Goal: Use online tool/utility: Utilize a website feature to perform a specific function

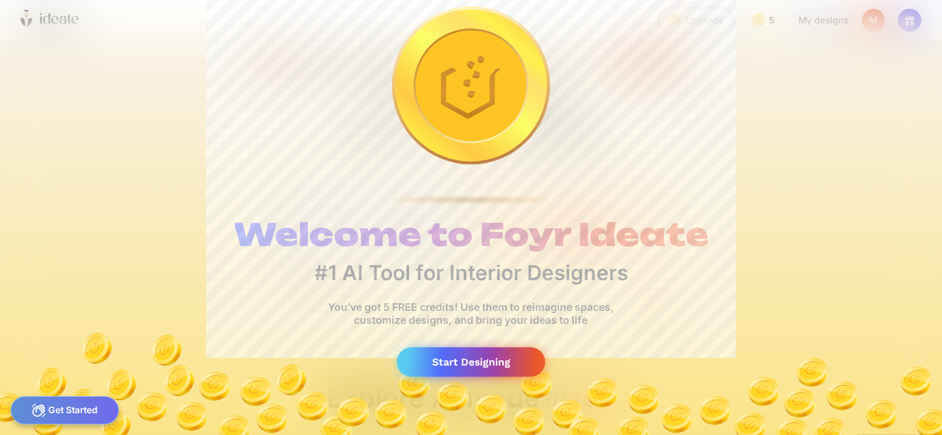
click at [488, 354] on div "Start Designing" at bounding box center [471, 362] width 148 height 30
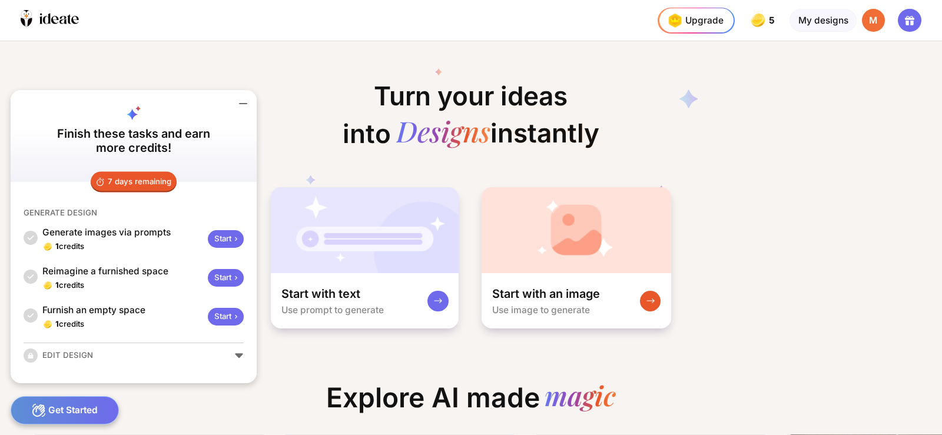
click at [310, 92] on icon at bounding box center [471, 133] width 518 height 155
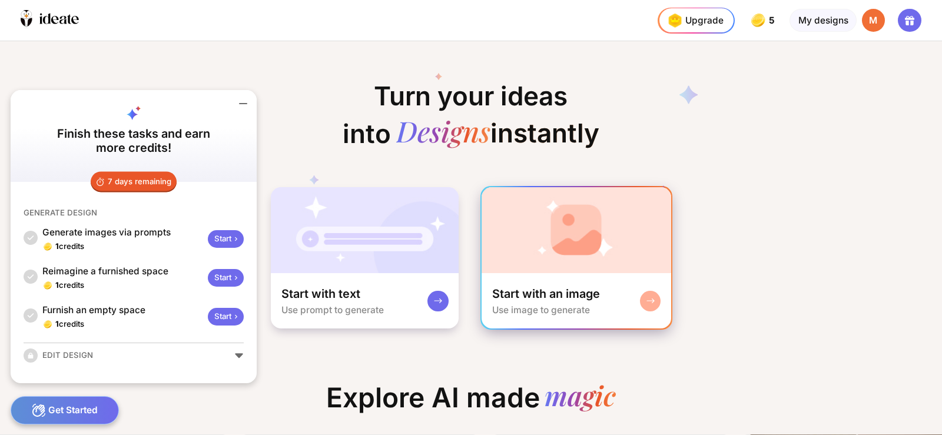
click at [619, 250] on img at bounding box center [575, 230] width 189 height 86
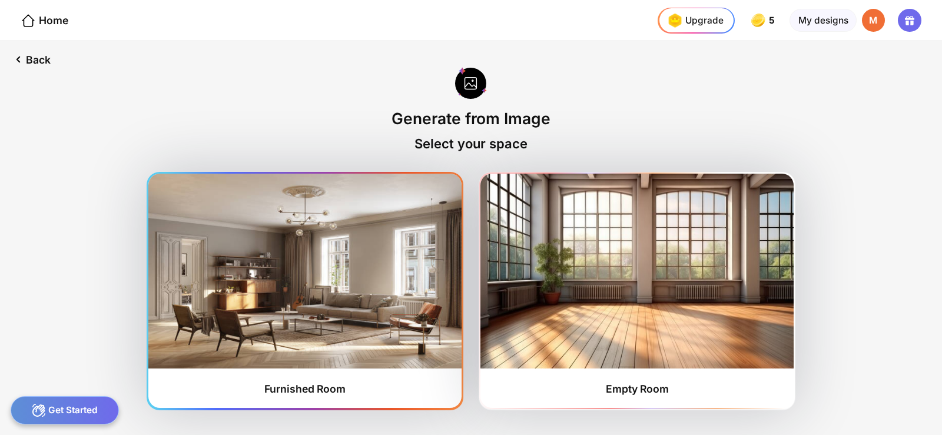
click at [328, 314] on img at bounding box center [304, 271] width 312 height 194
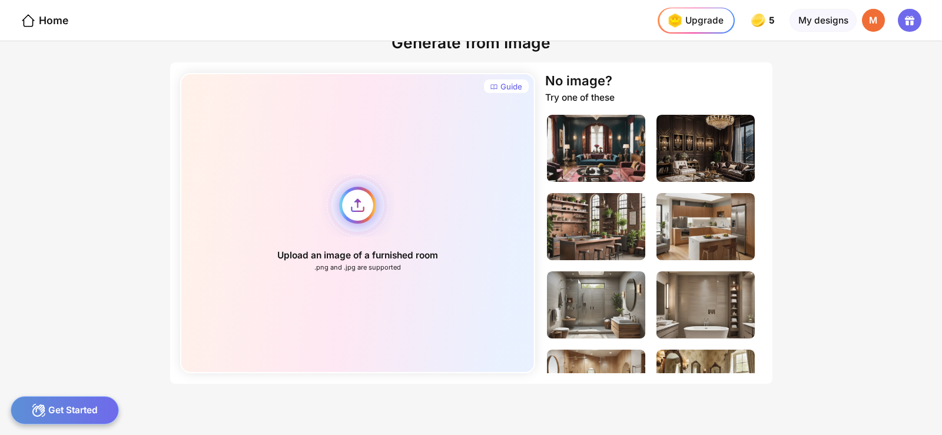
click at [347, 205] on div "Upload an image of a furnished room .png and .jpg are supported" at bounding box center [357, 223] width 355 height 300
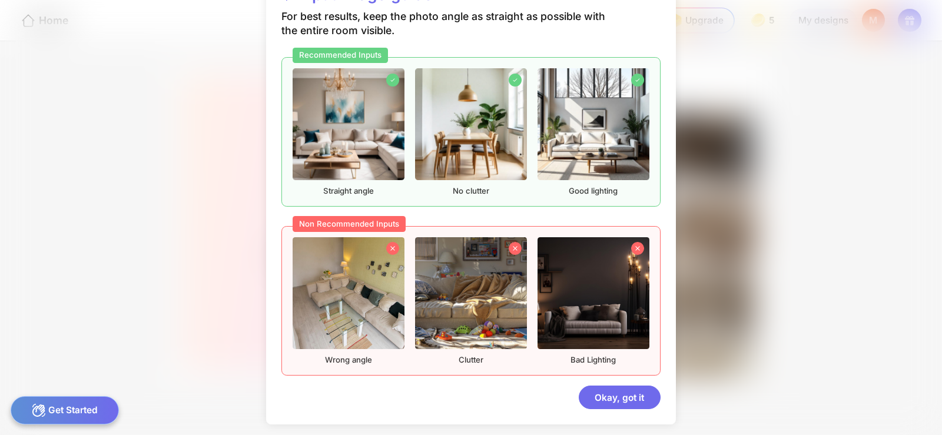
click at [609, 290] on img at bounding box center [593, 293] width 112 height 112
click at [340, 138] on img at bounding box center [348, 124] width 112 height 112
click at [386, 82] on div at bounding box center [392, 80] width 13 height 13
click at [657, 391] on div "Okay, got it" at bounding box center [619, 397] width 82 height 24
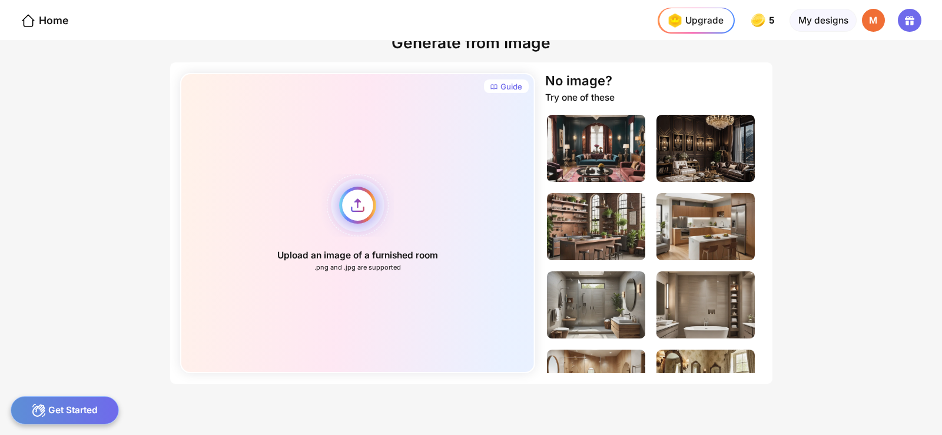
click at [358, 202] on div "Upload an image of a furnished room .png and .jpg are supported" at bounding box center [357, 223] width 355 height 300
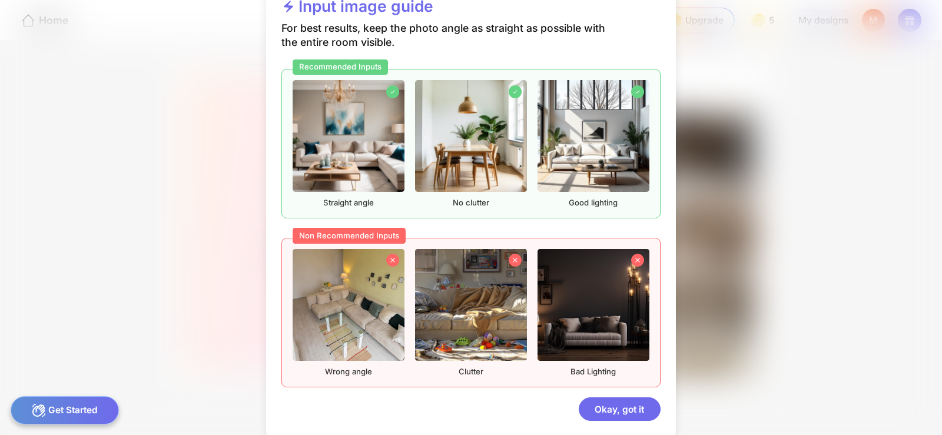
scroll to position [34, 0]
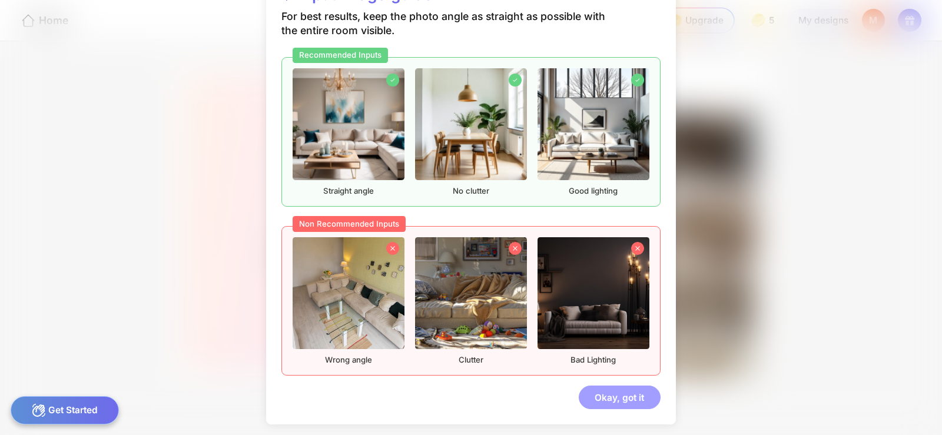
click at [640, 397] on div "Okay, got it" at bounding box center [619, 397] width 82 height 24
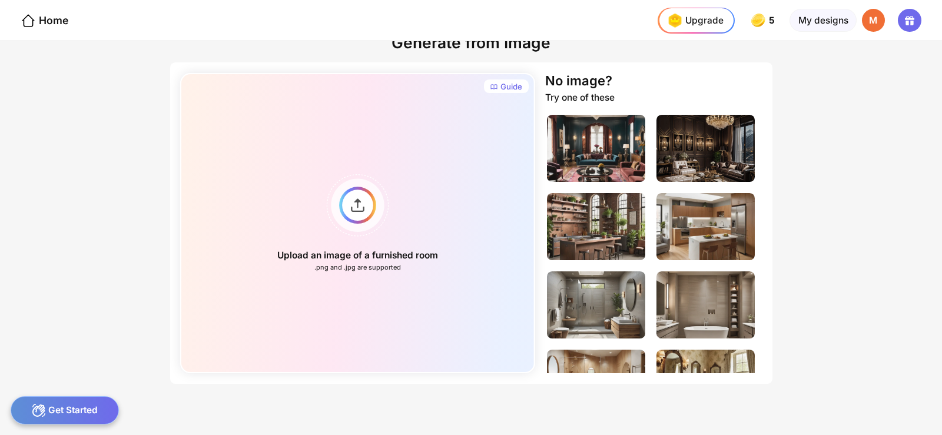
scroll to position [0, 0]
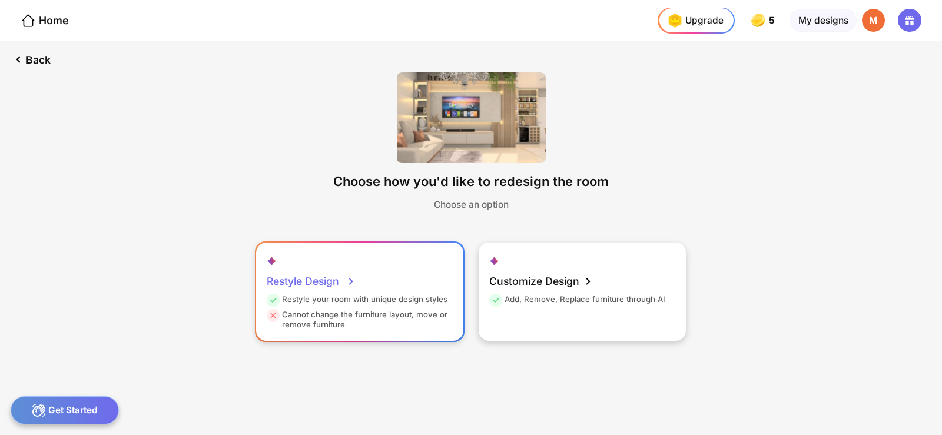
click at [407, 287] on div "Restyle Design Restyle your room with unique design styles Cannot change the fu…" at bounding box center [359, 291] width 207 height 98
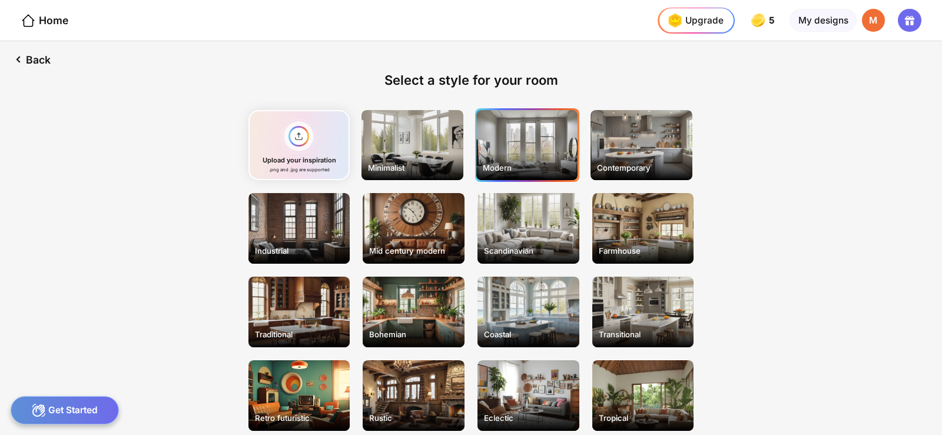
click at [520, 156] on div "Modern" at bounding box center [527, 145] width 102 height 71
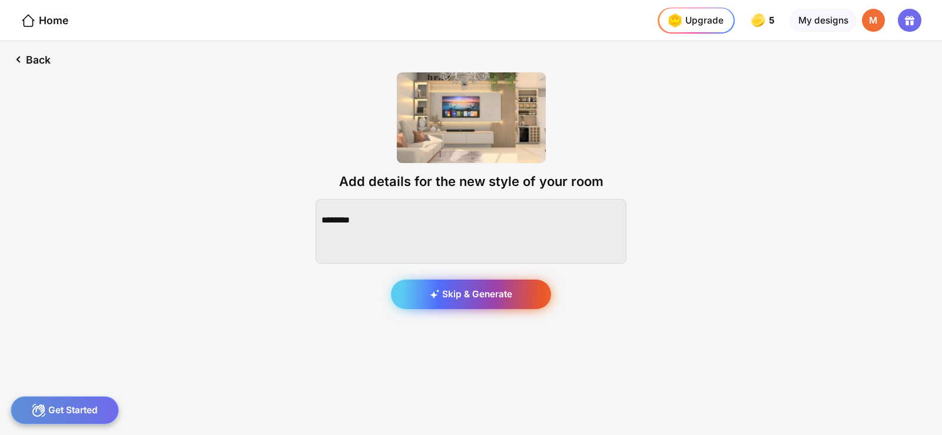
click at [477, 297] on div "Skip & Generate" at bounding box center [471, 294] width 161 height 29
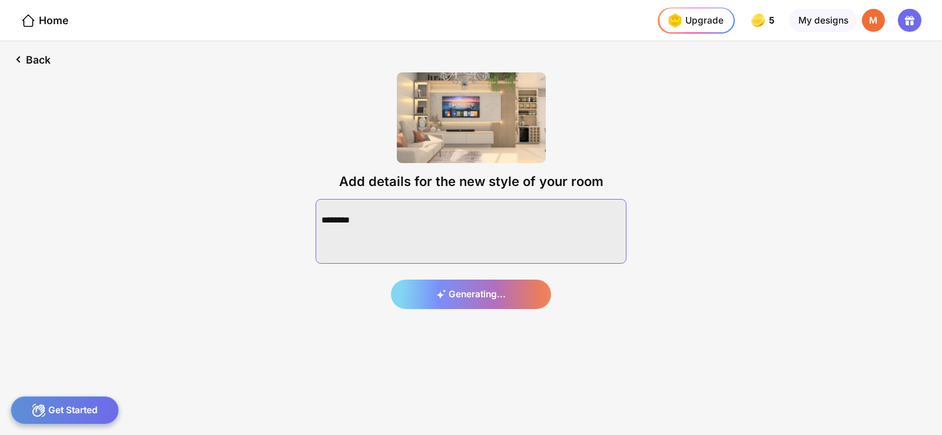
click at [438, 225] on textarea at bounding box center [470, 231] width 311 height 65
type textarea "*"
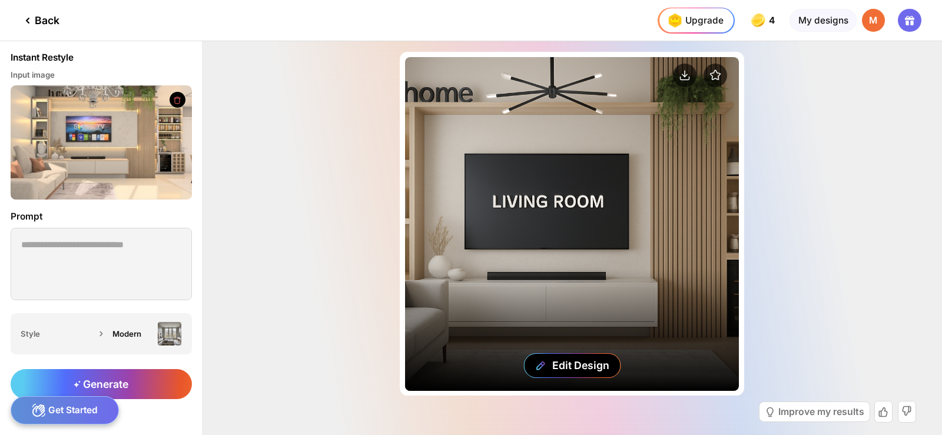
click at [419, 268] on div "Edit Design" at bounding box center [572, 224] width 334 height 334
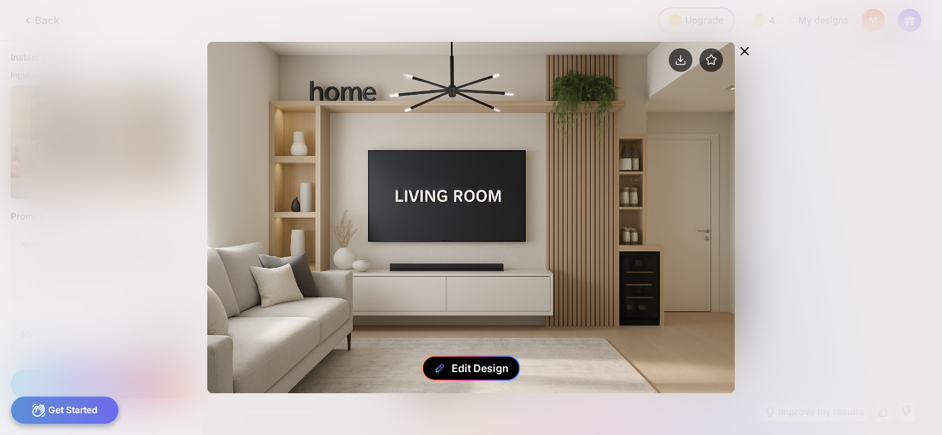
click at [471, 368] on div "Edit Design" at bounding box center [479, 368] width 57 height 12
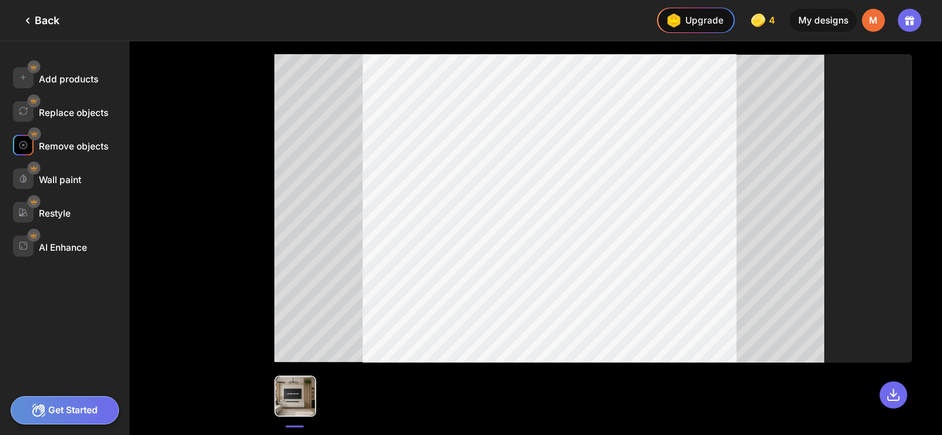
click at [75, 145] on div "Remove objects" at bounding box center [73, 146] width 69 height 11
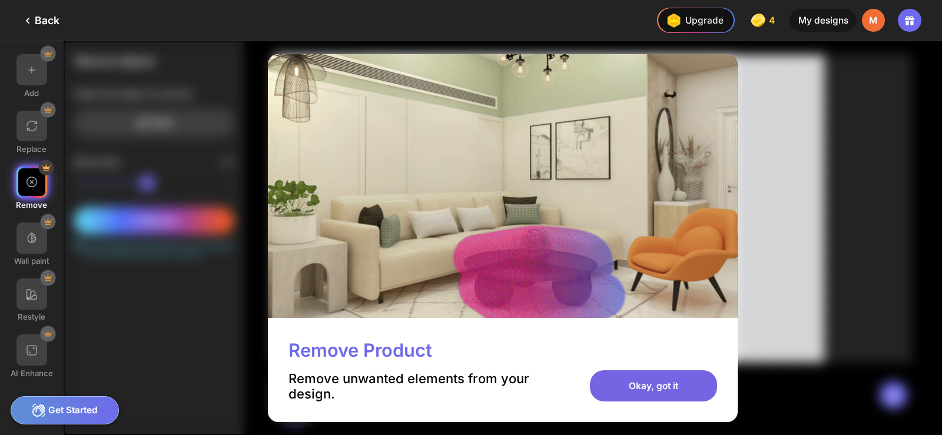
click at [646, 392] on div "Okay, got it" at bounding box center [653, 385] width 127 height 31
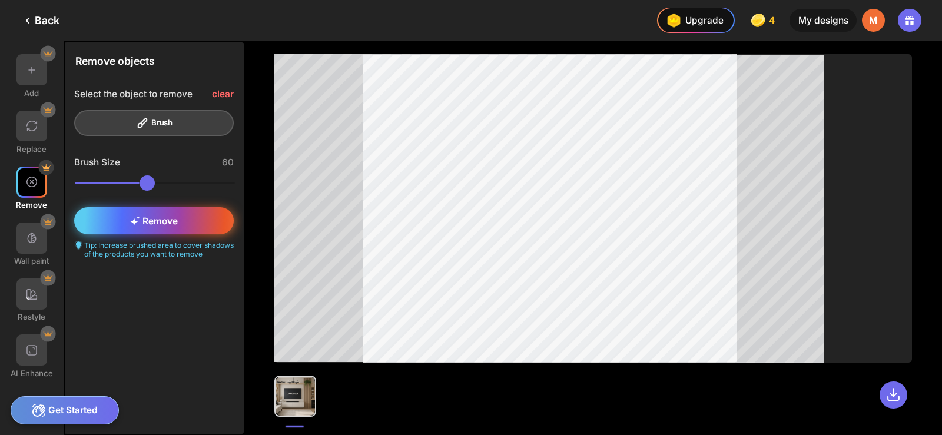
click at [184, 211] on div "Remove" at bounding box center [153, 220] width 159 height 26
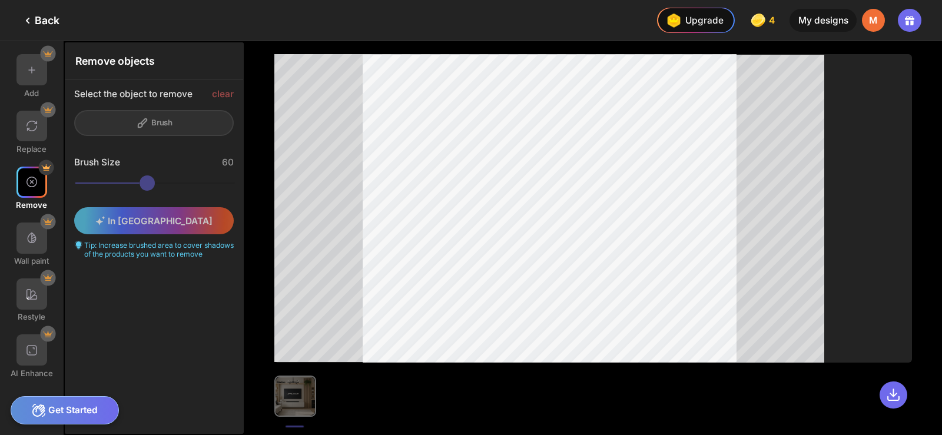
click at [184, 223] on div "In Queue Tip: Increase brushed area to cover shadows of the products you want t…" at bounding box center [154, 232] width 178 height 69
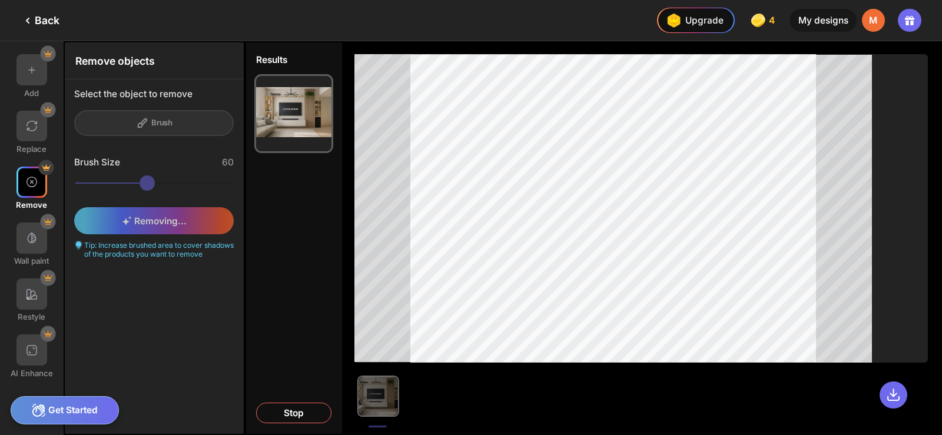
click at [190, 222] on div "Removing... Tip: Increase brushed area to cover shadows of the products you wan…" at bounding box center [154, 232] width 178 height 69
click at [148, 220] on div "Removing... Tip: Increase brushed area to cover shadows of the products you wan…" at bounding box center [154, 232] width 178 height 69
drag, startPoint x: 164, startPoint y: 179, endPoint x: 198, endPoint y: 179, distance: 34.1
click at [198, 179] on div "Brush Size 60" at bounding box center [154, 176] width 178 height 43
click at [191, 183] on div "Brush Size 60" at bounding box center [154, 176] width 178 height 43
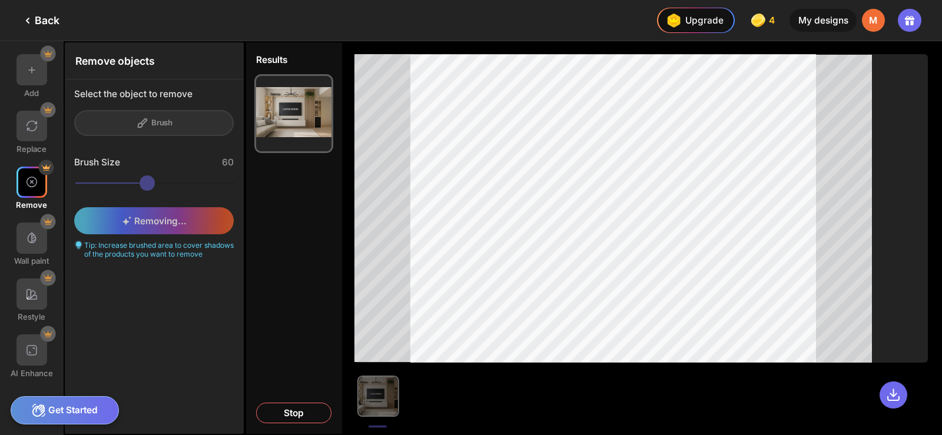
click at [406, 289] on div at bounding box center [641, 208] width 574 height 308
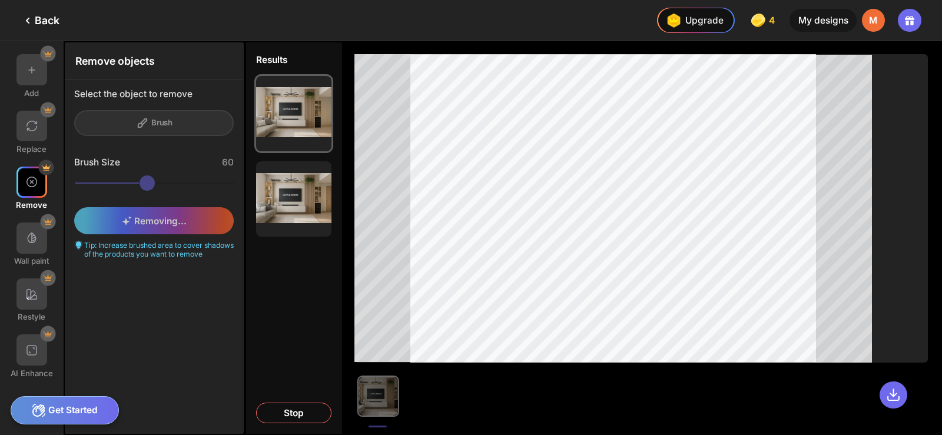
click at [455, 363] on div at bounding box center [593, 238] width 697 height 394
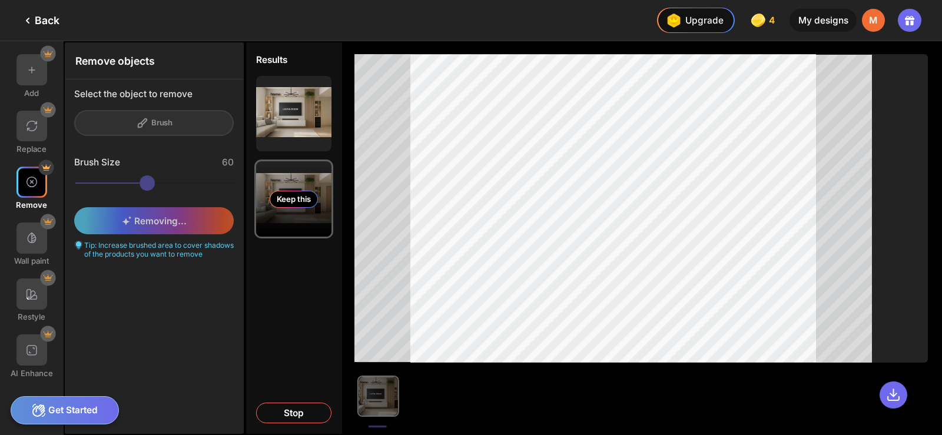
click at [282, 216] on div "Keep this" at bounding box center [293, 198] width 75 height 75
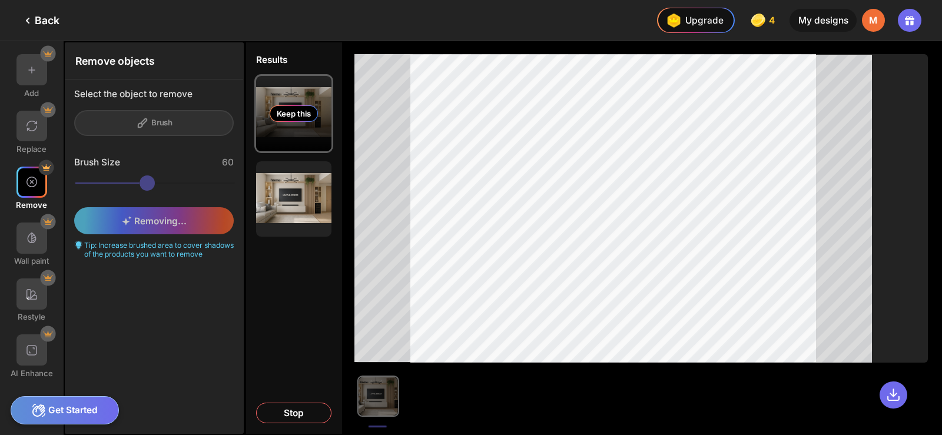
click at [286, 129] on div "Keep this" at bounding box center [293, 113] width 75 height 75
click at [177, 220] on div "Removing... Tip: Increase brushed area to cover shadows of the products you wan…" at bounding box center [154, 232] width 178 height 69
drag, startPoint x: 164, startPoint y: 184, endPoint x: 11, endPoint y: 184, distance: 153.0
click at [11, 184] on div "Add Replace Remove Wall paint Restyle AI Enhance Remove objects Select the obje…" at bounding box center [122, 238] width 245 height 394
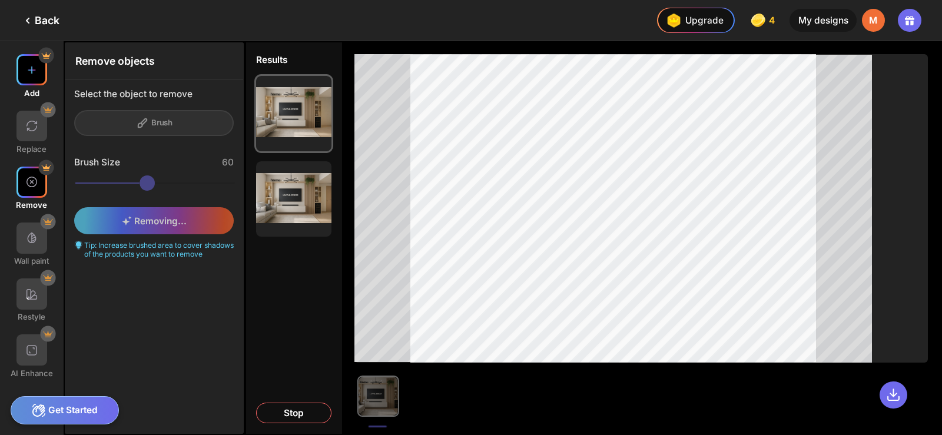
click at [28, 80] on div at bounding box center [31, 69] width 31 height 31
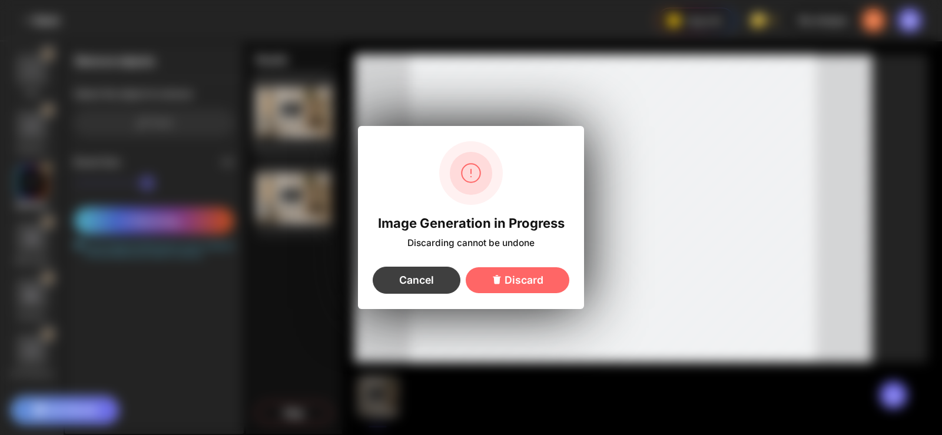
click at [428, 282] on div "Cancel" at bounding box center [417, 280] width 88 height 27
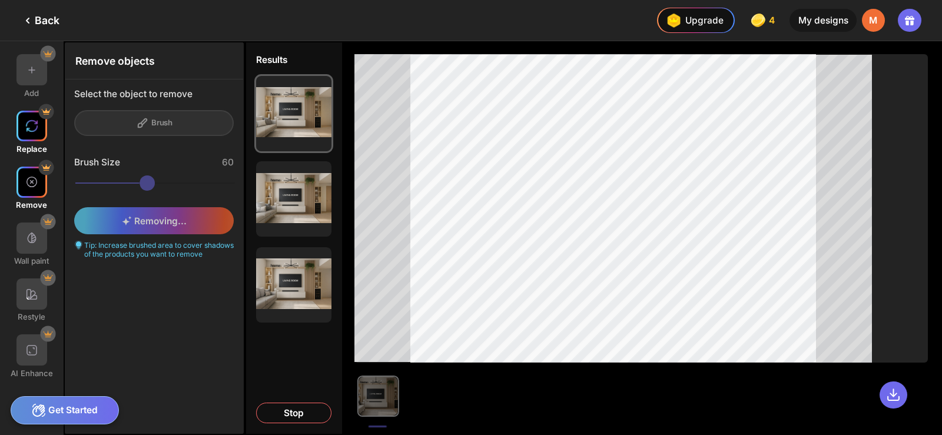
click at [26, 135] on div at bounding box center [31, 126] width 31 height 31
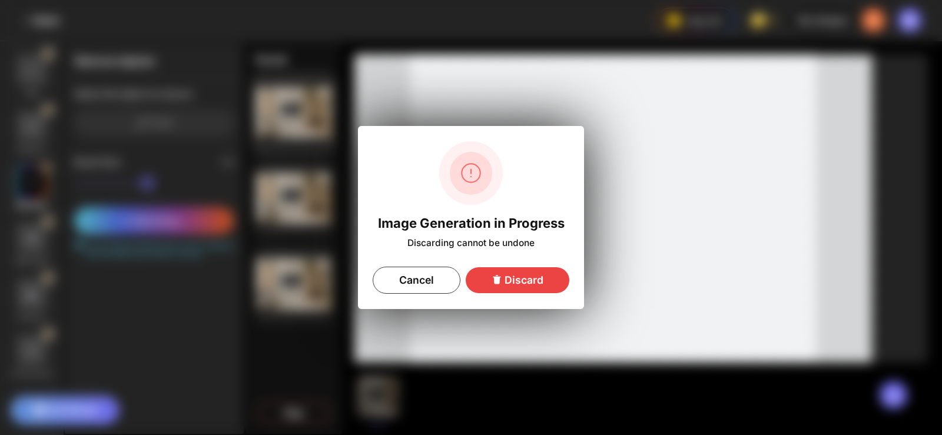
click at [508, 287] on div "Discard" at bounding box center [517, 280] width 104 height 26
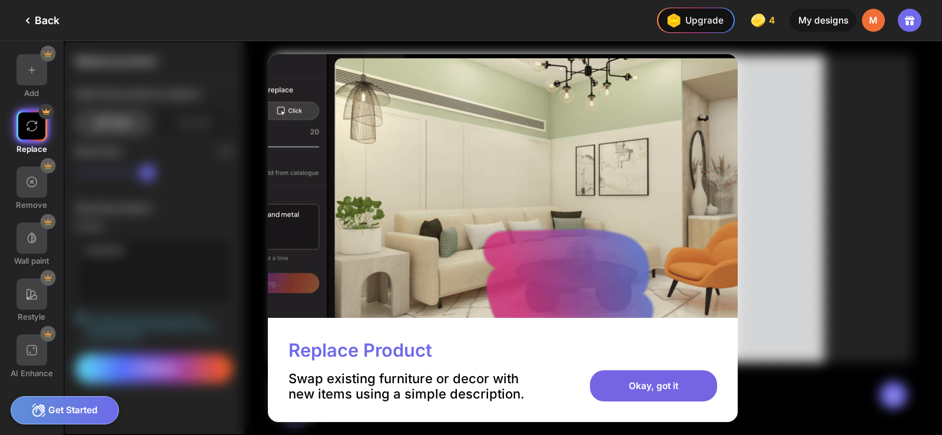
click at [671, 384] on div "Okay, got it" at bounding box center [653, 385] width 127 height 31
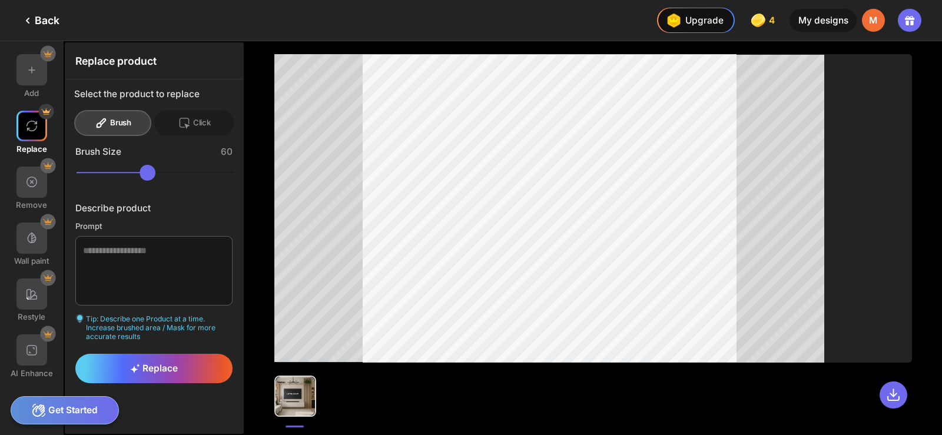
click at [355, 348] on div at bounding box center [592, 208] width 637 height 308
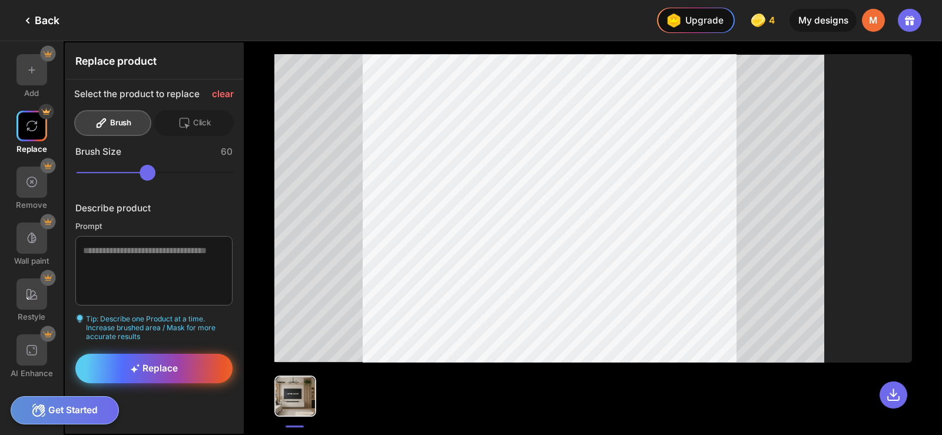
click at [187, 361] on div "Replace" at bounding box center [153, 368] width 157 height 29
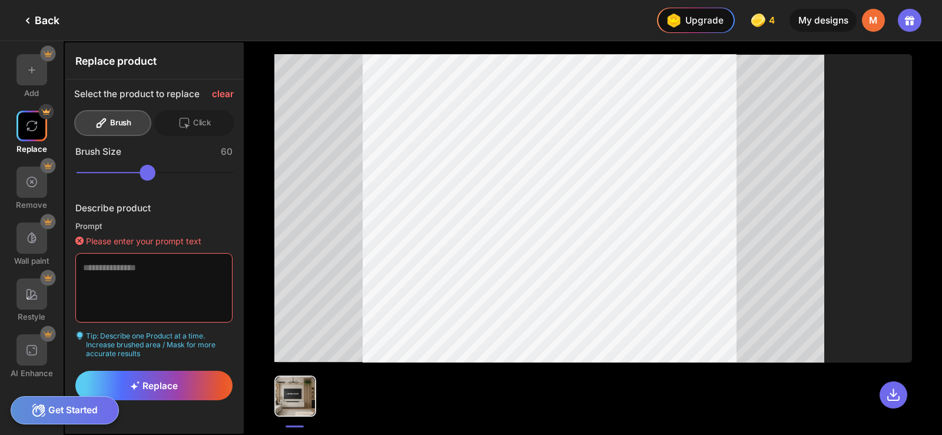
click at [158, 278] on textarea at bounding box center [153, 287] width 157 height 69
click at [121, 270] on textarea "**********" at bounding box center [153, 287] width 157 height 69
drag, startPoint x: 114, startPoint y: 268, endPoint x: 117, endPoint y: 298, distance: 30.2
click at [117, 298] on textarea "**********" at bounding box center [153, 287] width 157 height 69
click at [97, 265] on textarea "**********" at bounding box center [153, 287] width 157 height 69
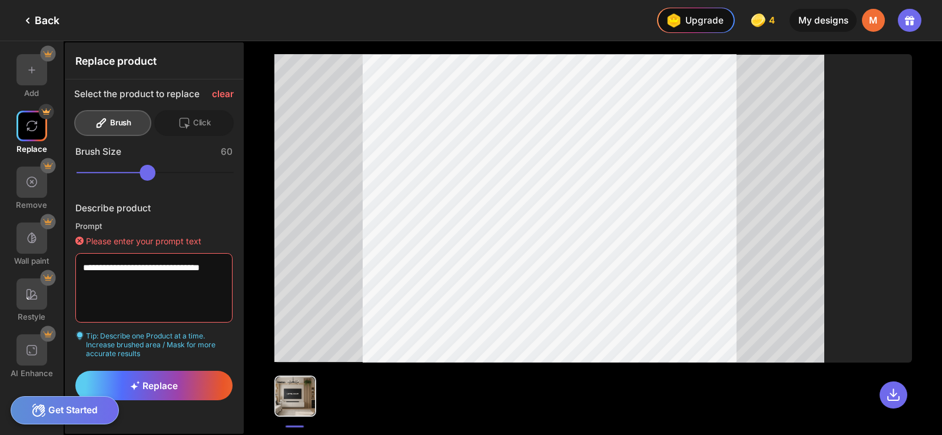
click at [135, 302] on textarea "**********" at bounding box center [153, 287] width 157 height 69
type textarea "**********"
